Goal: Download file/media

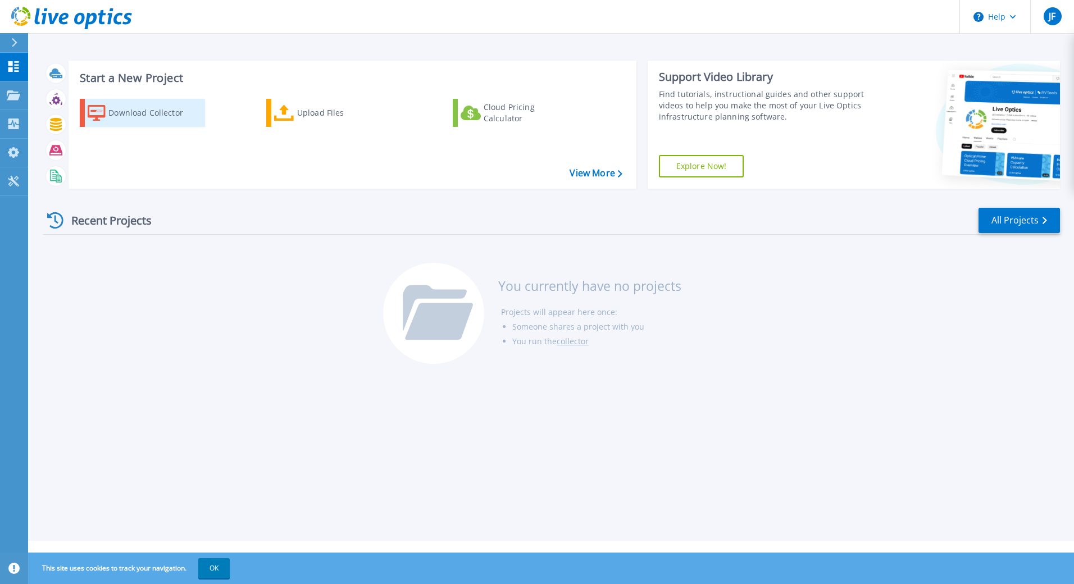
click at [135, 115] on div "Download Collector" at bounding box center [153, 113] width 90 height 22
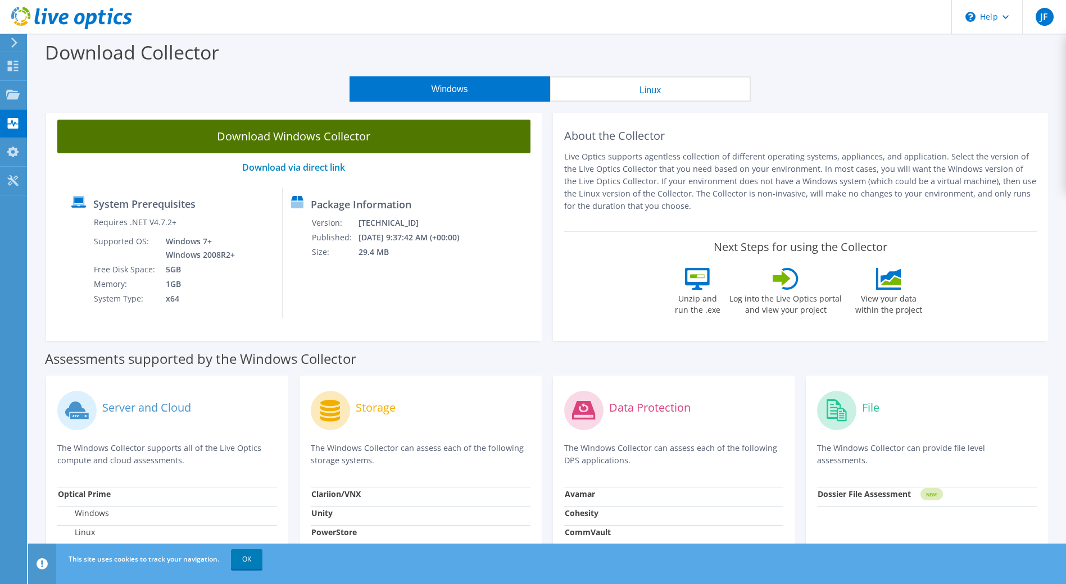
click at [188, 130] on link "Download Windows Collector" at bounding box center [293, 137] width 473 height 34
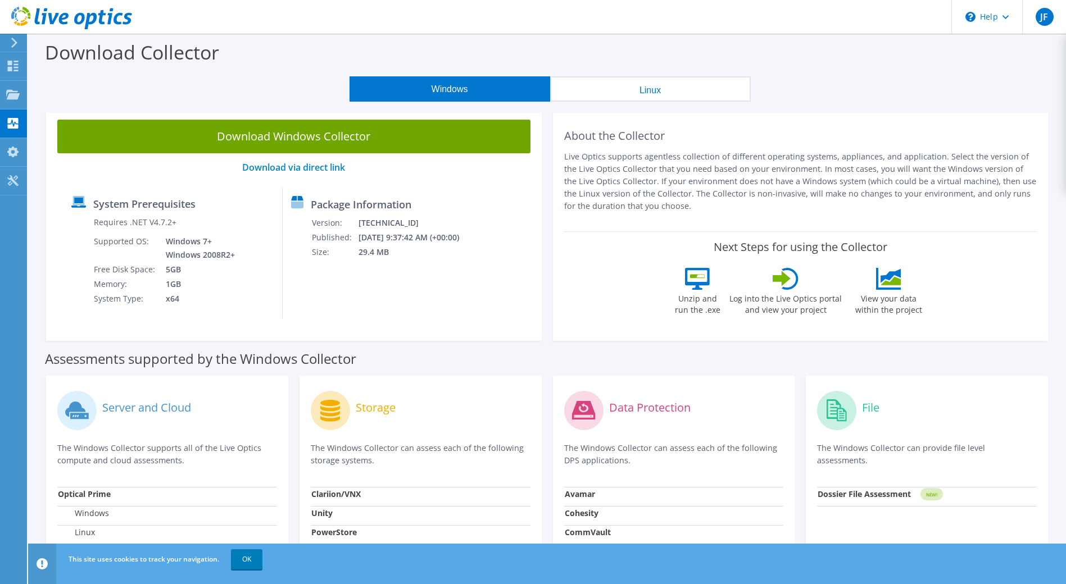
click at [10, 39] on icon at bounding box center [14, 43] width 8 height 10
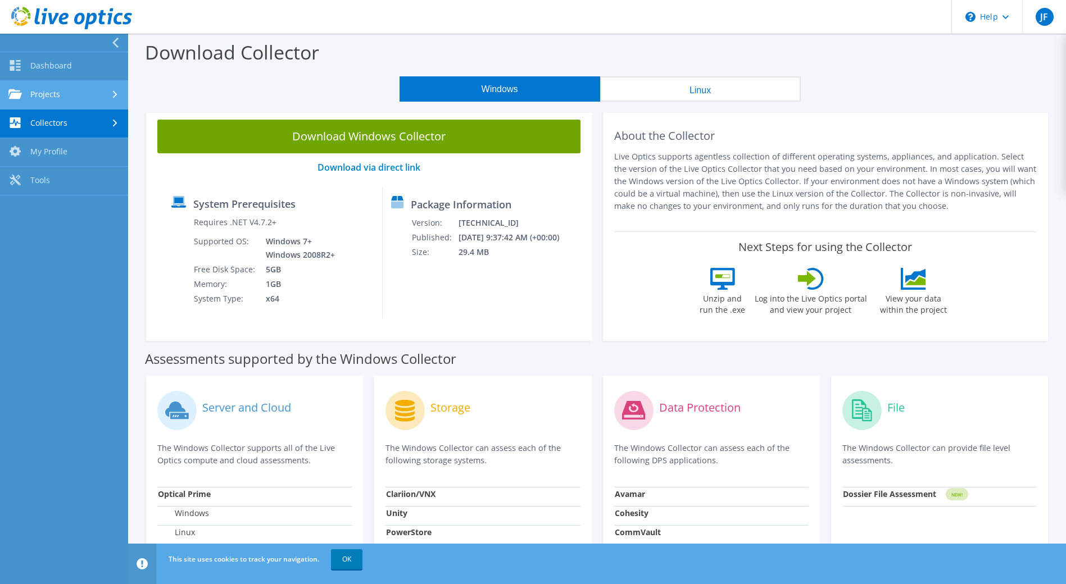
click at [55, 85] on link "Projects" at bounding box center [64, 95] width 128 height 29
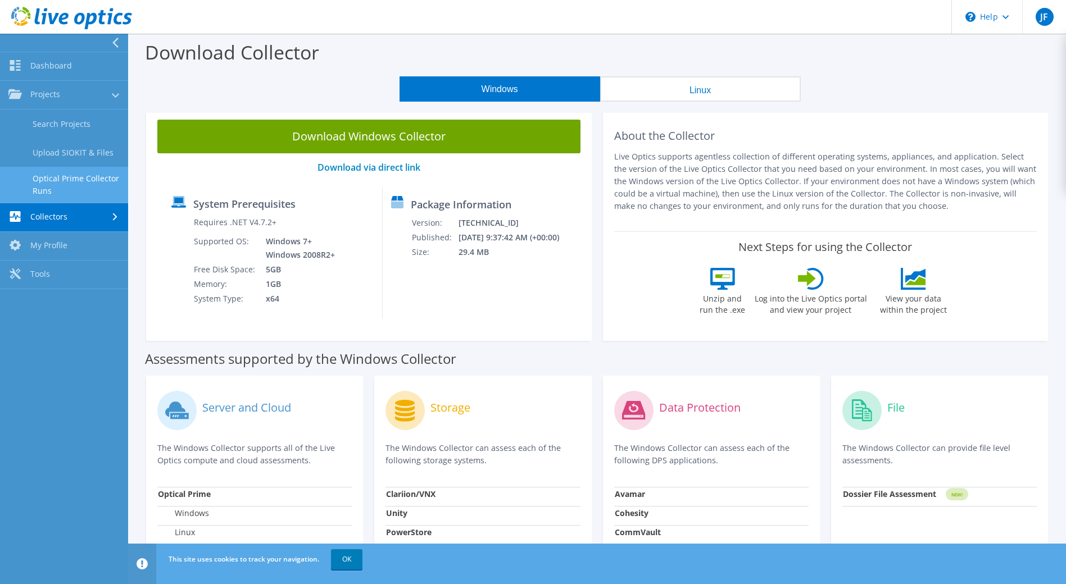
click at [80, 185] on link "Optical Prime Collector Runs" at bounding box center [64, 185] width 128 height 36
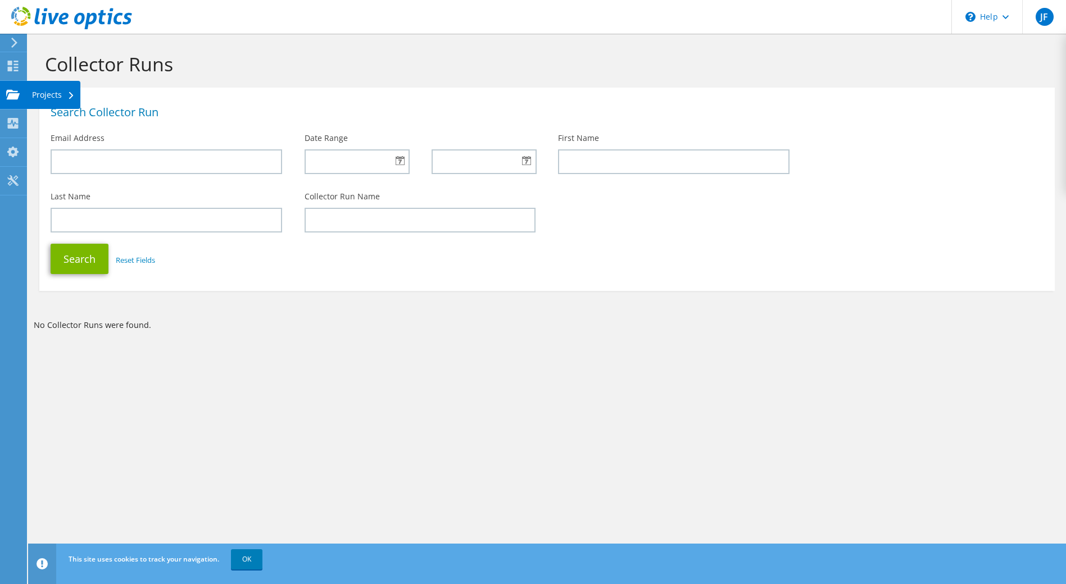
click at [18, 94] on use at bounding box center [12, 94] width 13 height 10
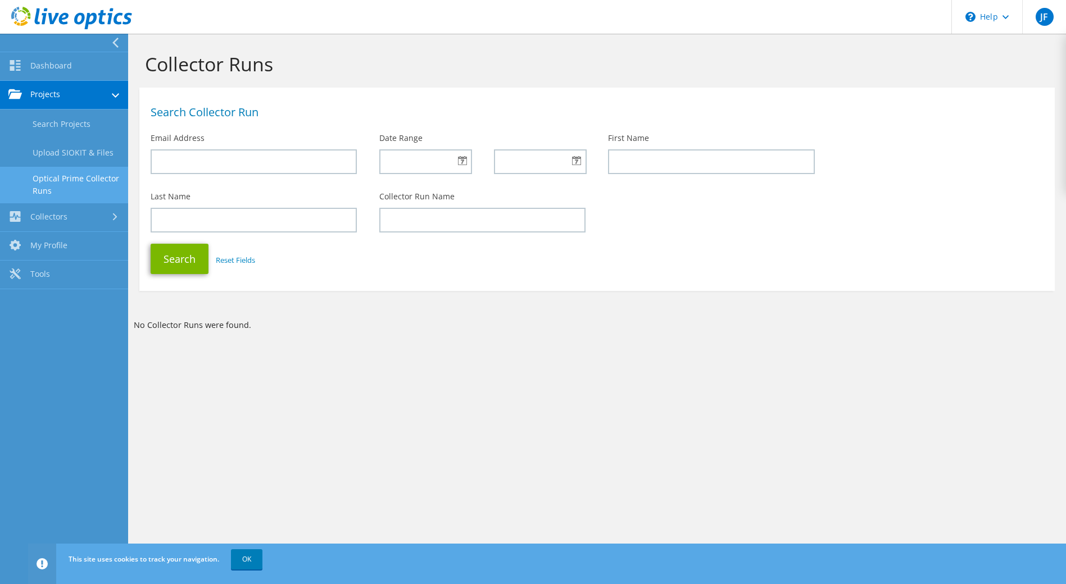
click at [53, 187] on link "Optical Prime Collector Runs" at bounding box center [64, 185] width 128 height 36
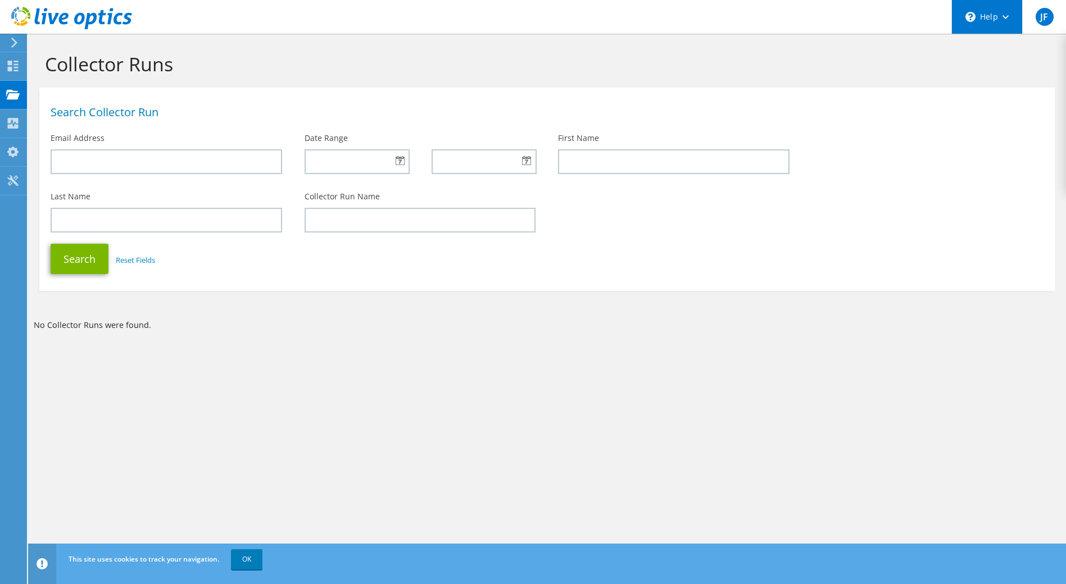
click at [1012, 25] on div "\n Help" at bounding box center [986, 17] width 71 height 34
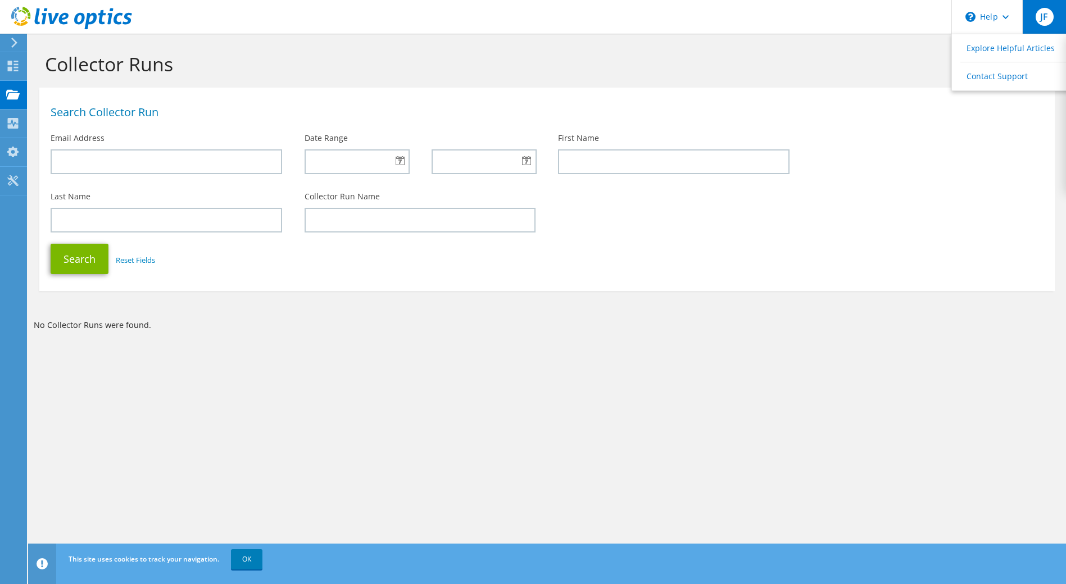
click at [1045, 16] on span "JF" at bounding box center [1045, 17] width 18 height 18
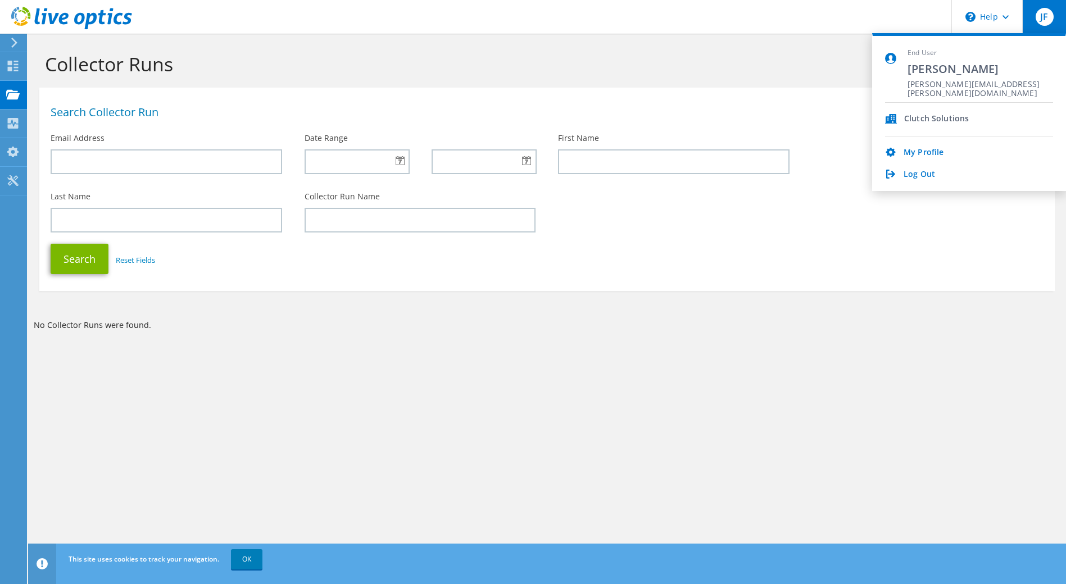
click at [649, 65] on h1 "Collector Runs" at bounding box center [544, 64] width 999 height 24
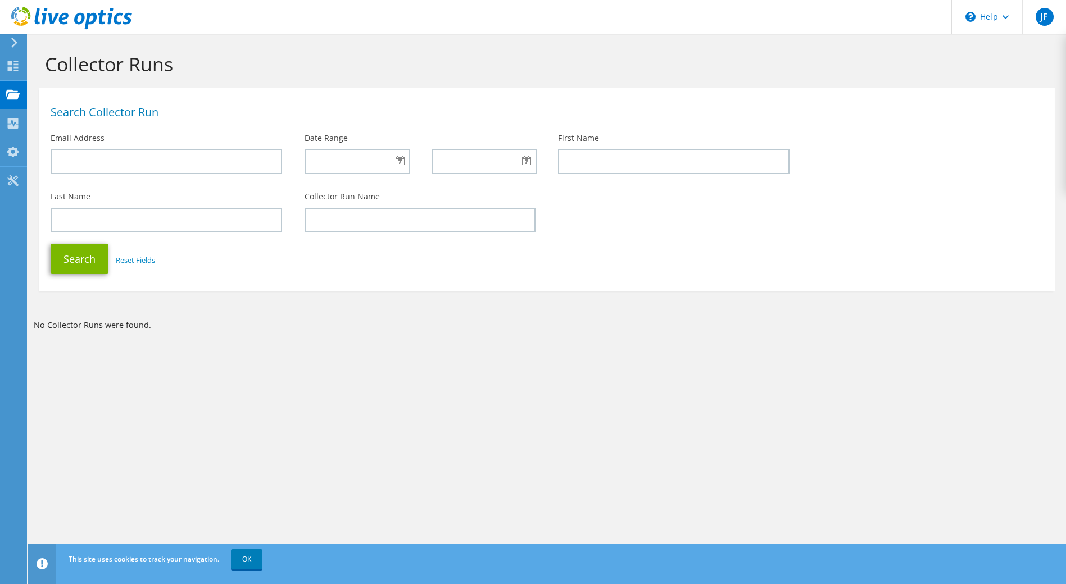
click at [14, 43] on icon at bounding box center [14, 43] width 8 height 10
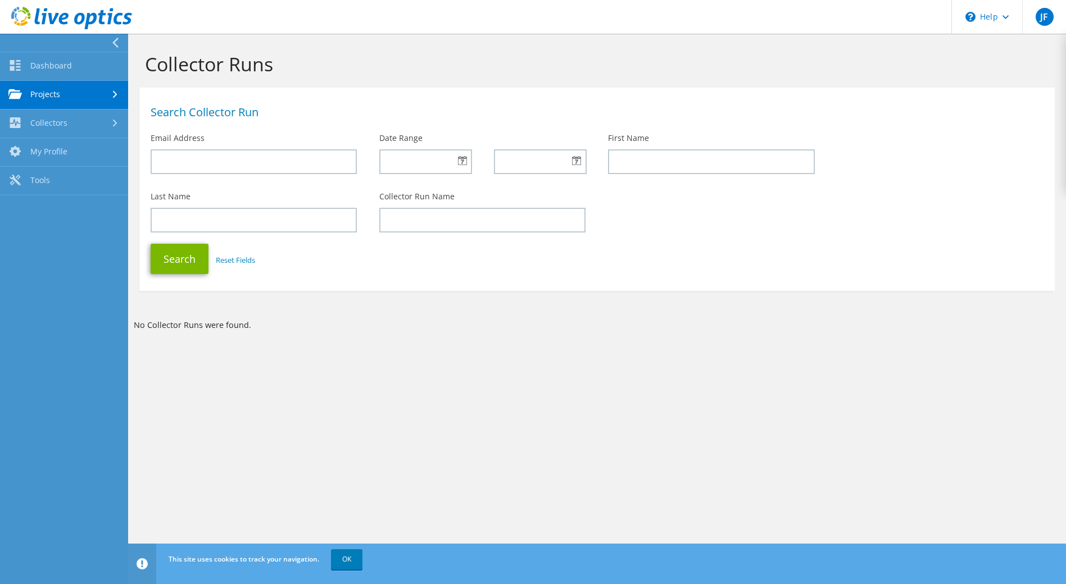
click at [63, 92] on link "Projects" at bounding box center [64, 95] width 128 height 29
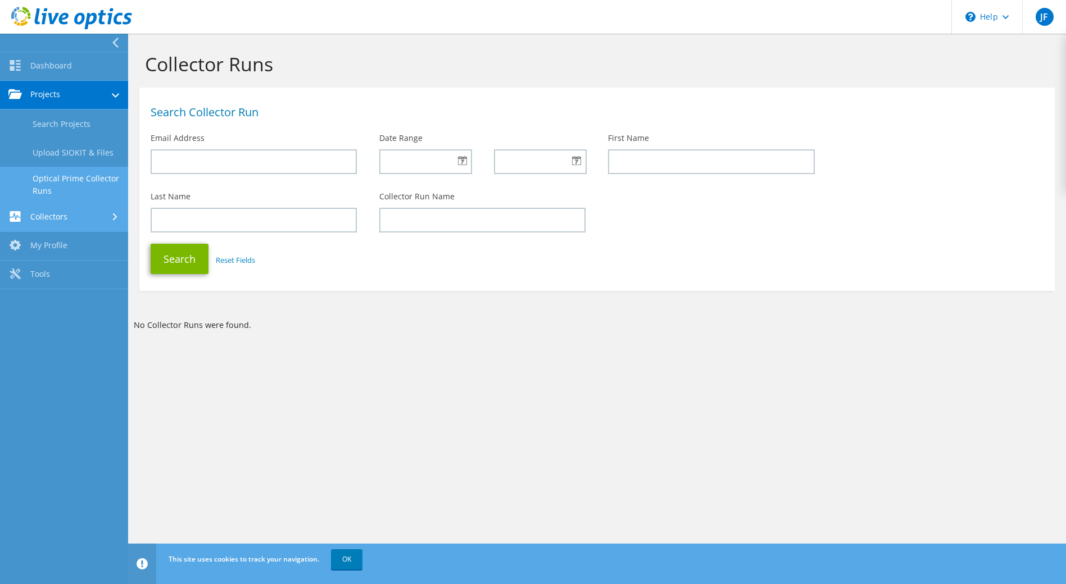
click at [69, 216] on link "Collectors" at bounding box center [64, 217] width 128 height 29
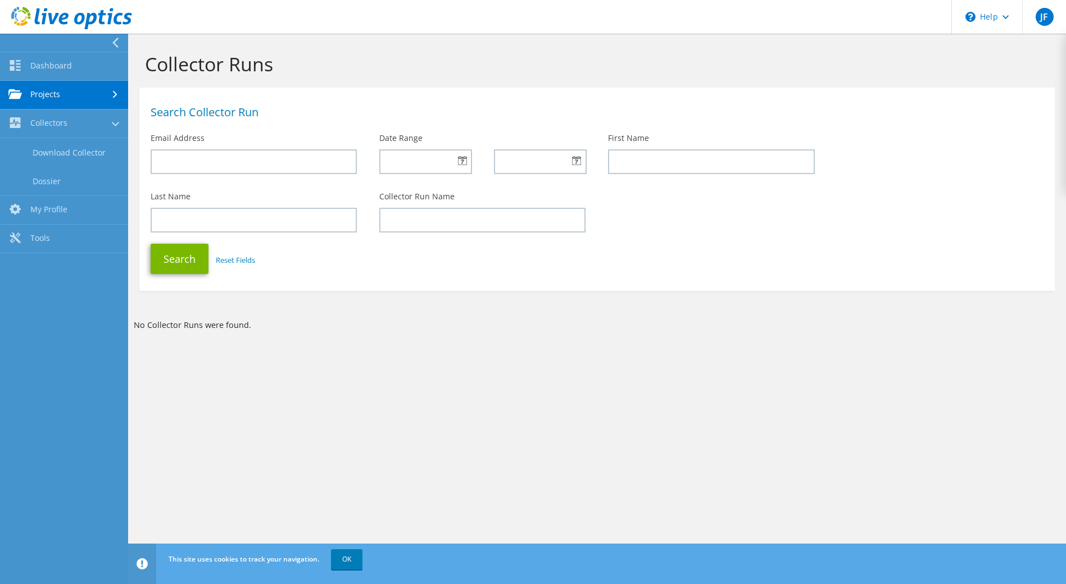
click at [89, 94] on link "Projects" at bounding box center [64, 95] width 128 height 29
click at [70, 182] on link "Optical Prime Collector Runs" at bounding box center [64, 185] width 128 height 36
